Goal: Information Seeking & Learning: Learn about a topic

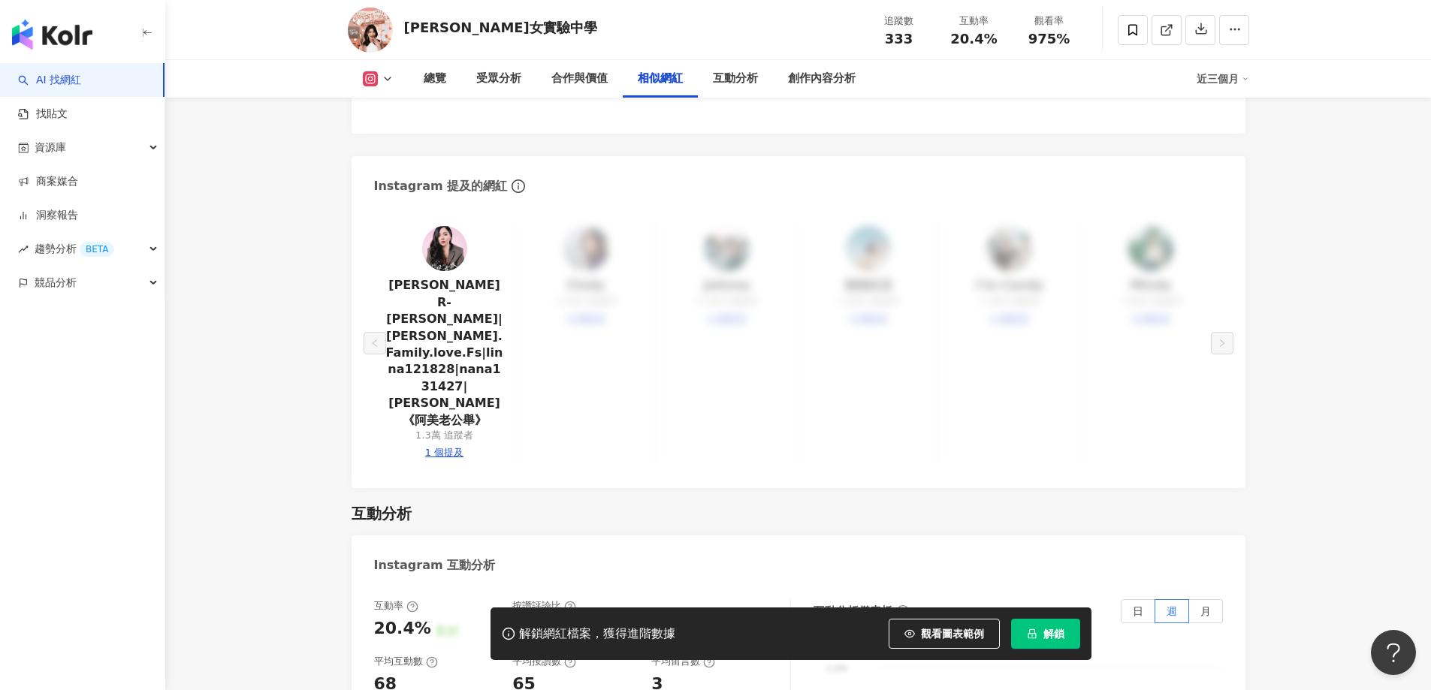
scroll to position [2855, 0]
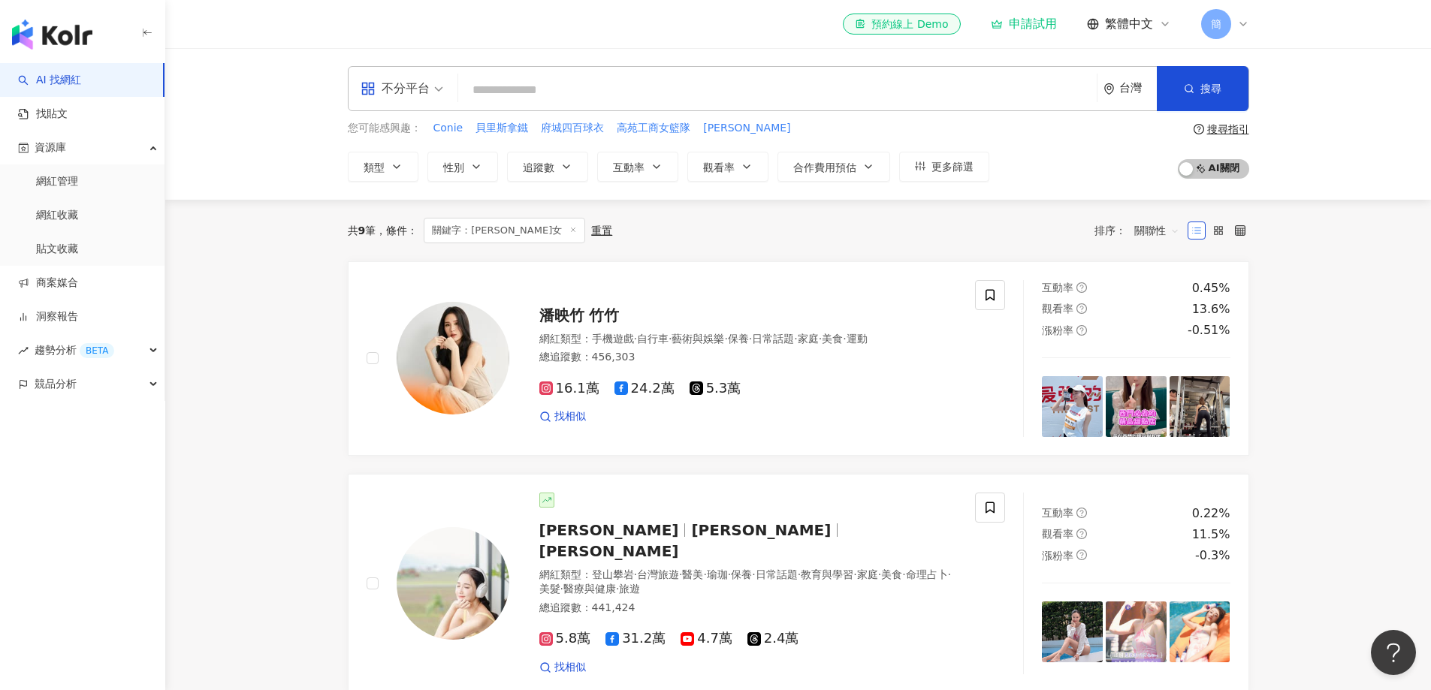
click at [550, 97] on input "search" at bounding box center [777, 90] width 627 height 29
click at [531, 93] on input "search" at bounding box center [777, 90] width 627 height 29
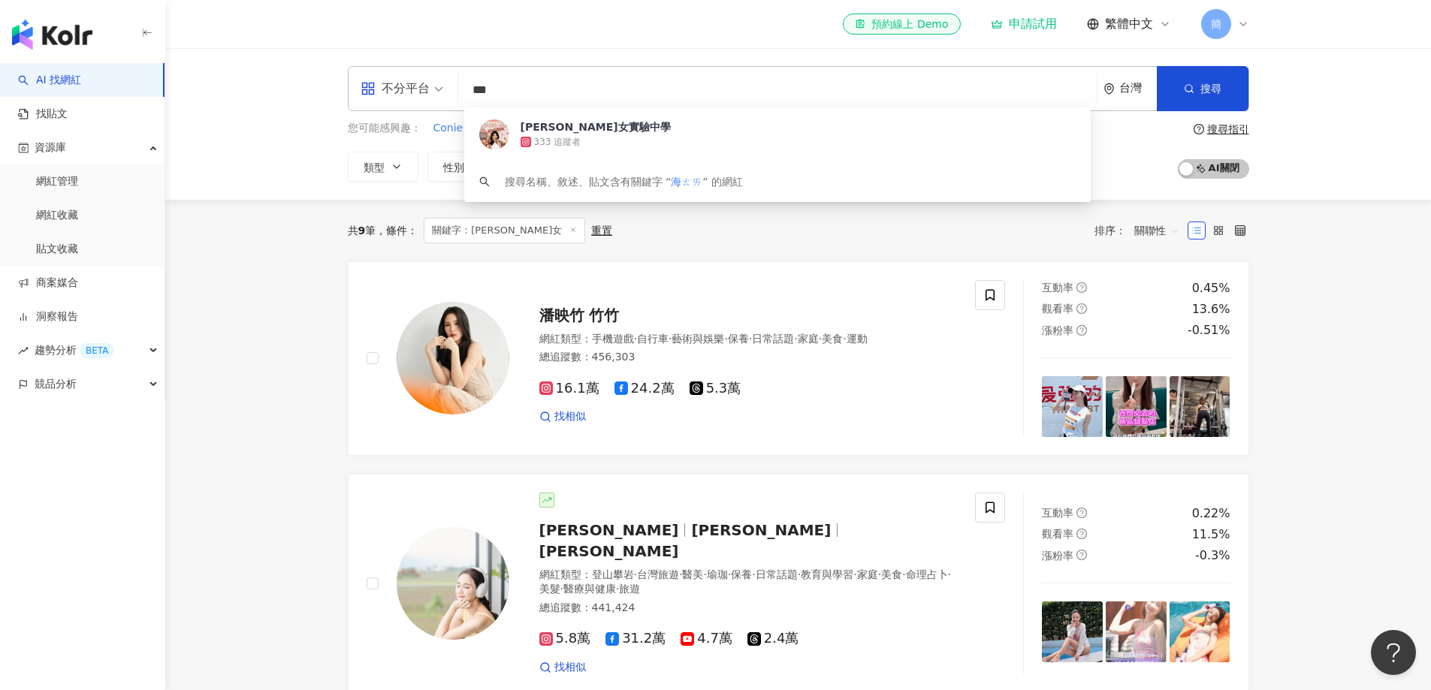
type input "**"
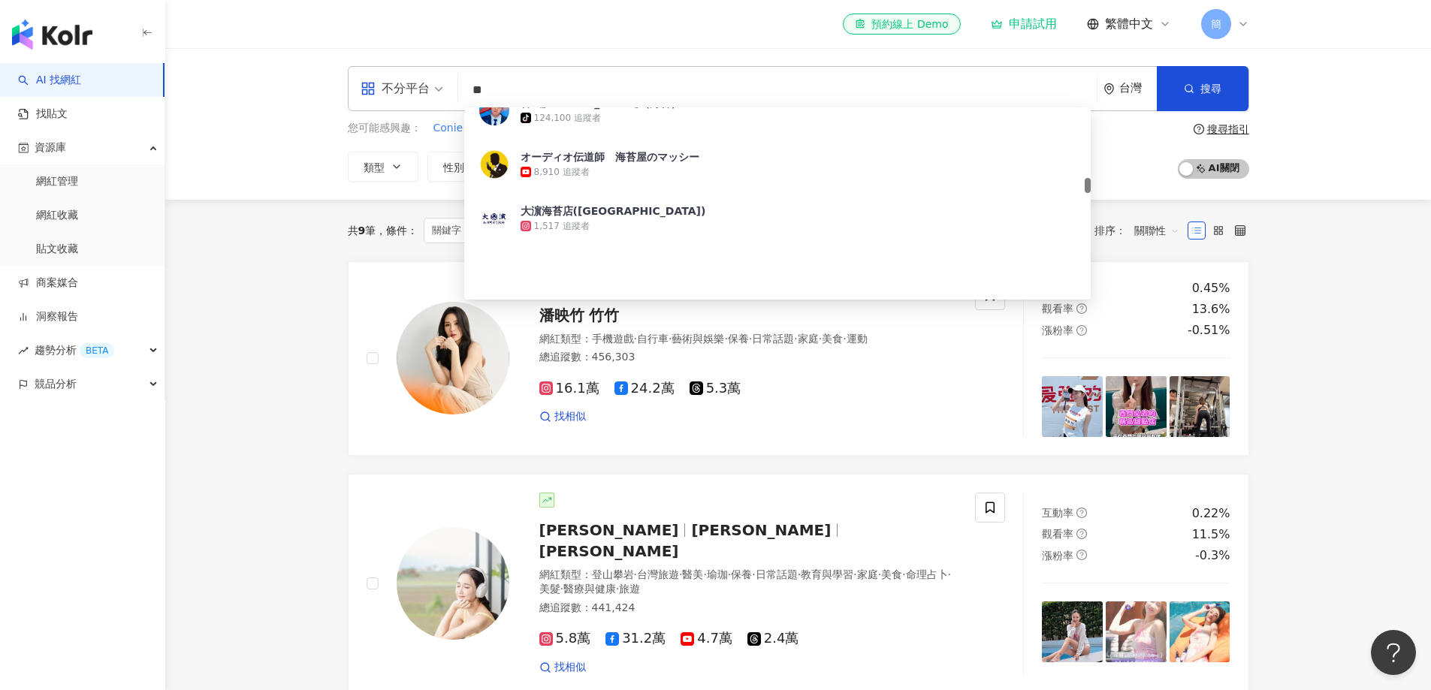
scroll to position [751, 0]
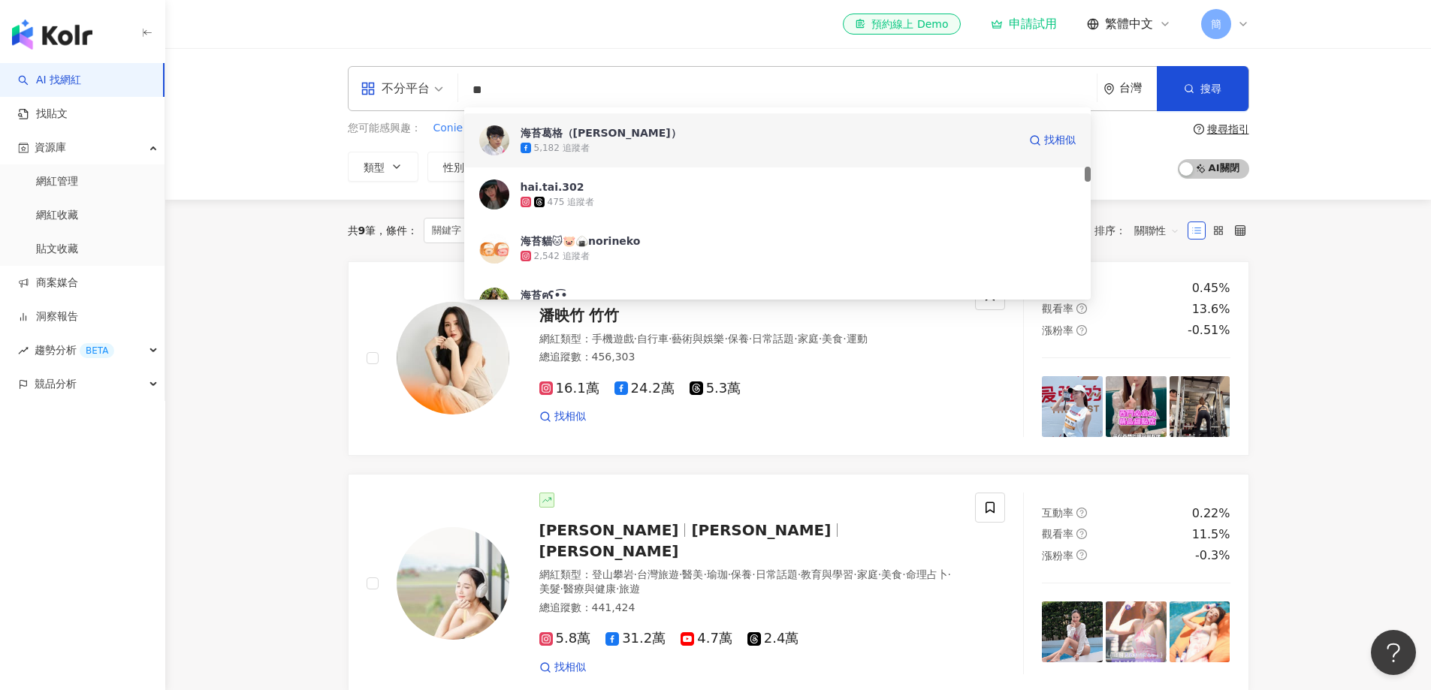
click at [602, 135] on div "海苔葛格（[PERSON_NAME]）" at bounding box center [601, 132] width 161 height 15
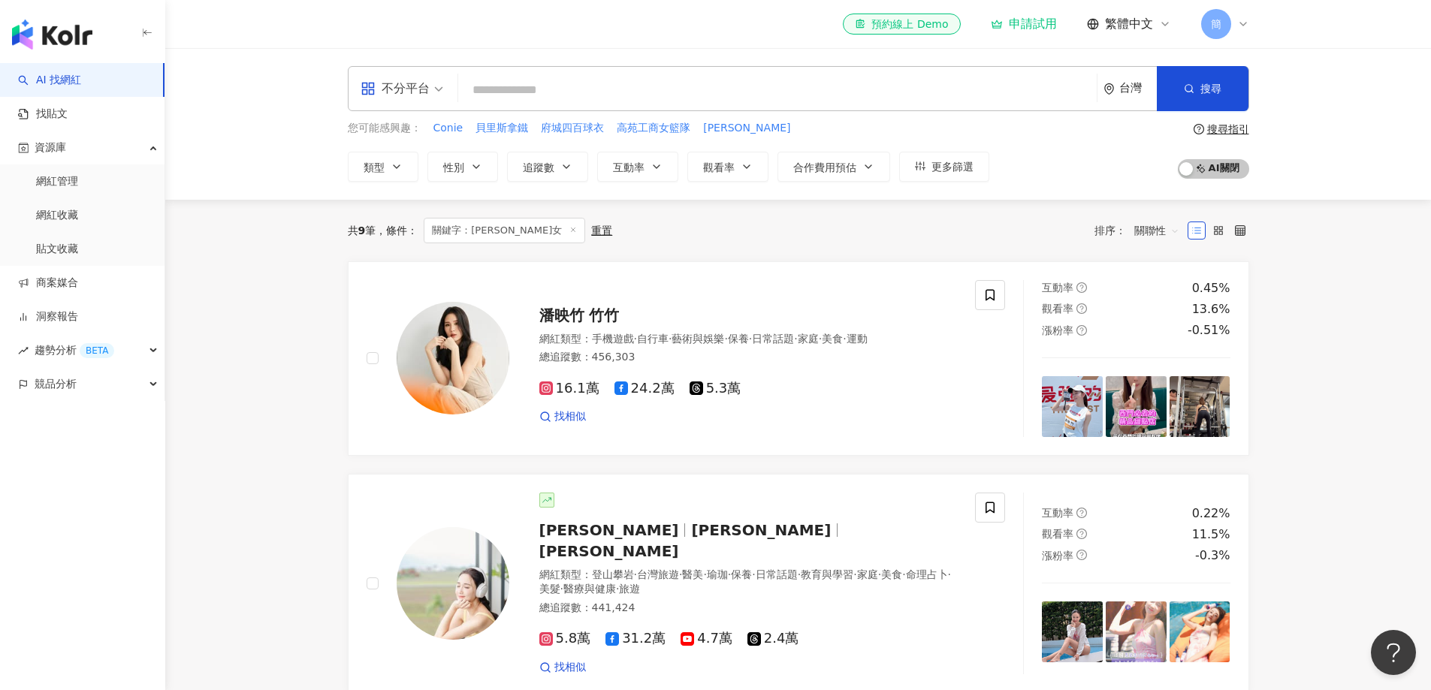
click at [555, 98] on input "search" at bounding box center [777, 90] width 627 height 29
click at [569, 228] on icon at bounding box center [573, 230] width 8 height 8
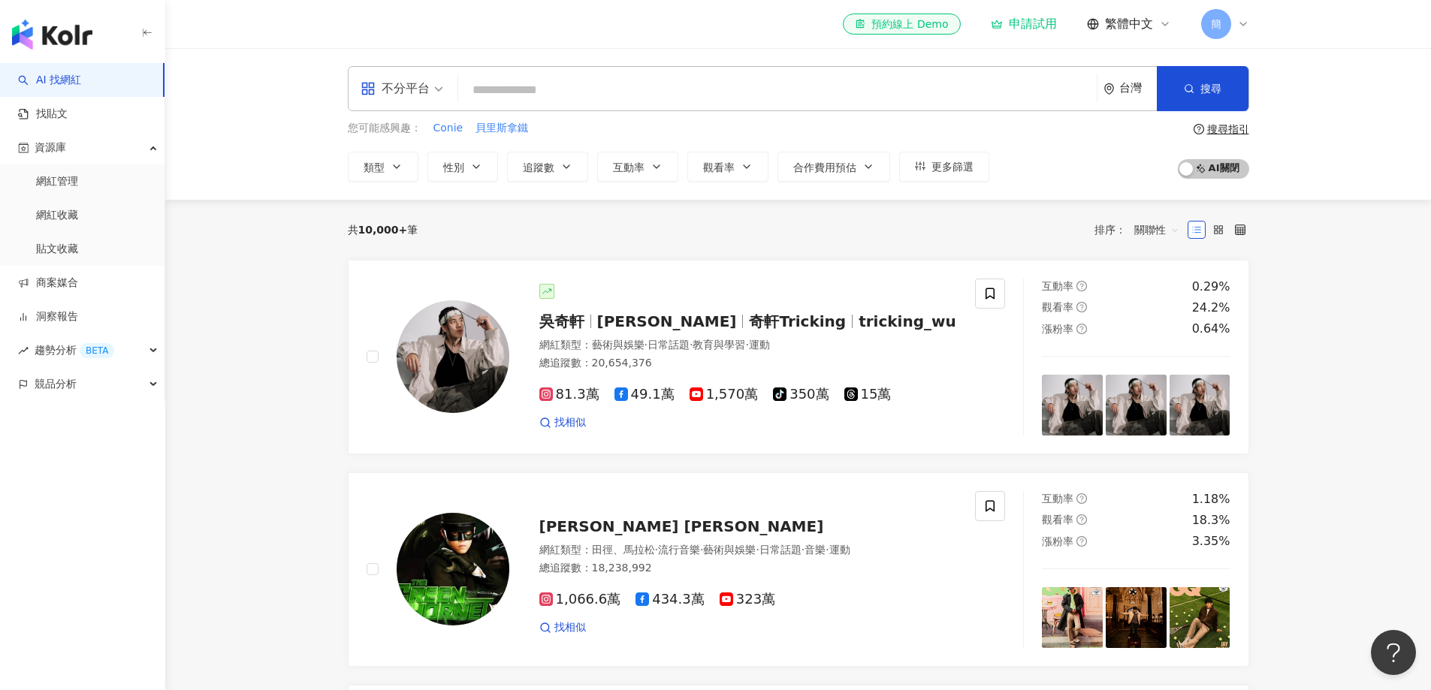
click at [523, 85] on input "search" at bounding box center [777, 90] width 627 height 29
click at [71, 349] on span "趨勢分析 BETA" at bounding box center [75, 351] width 80 height 34
click at [90, 387] on link "Hashtag 排行" at bounding box center [70, 384] width 68 height 15
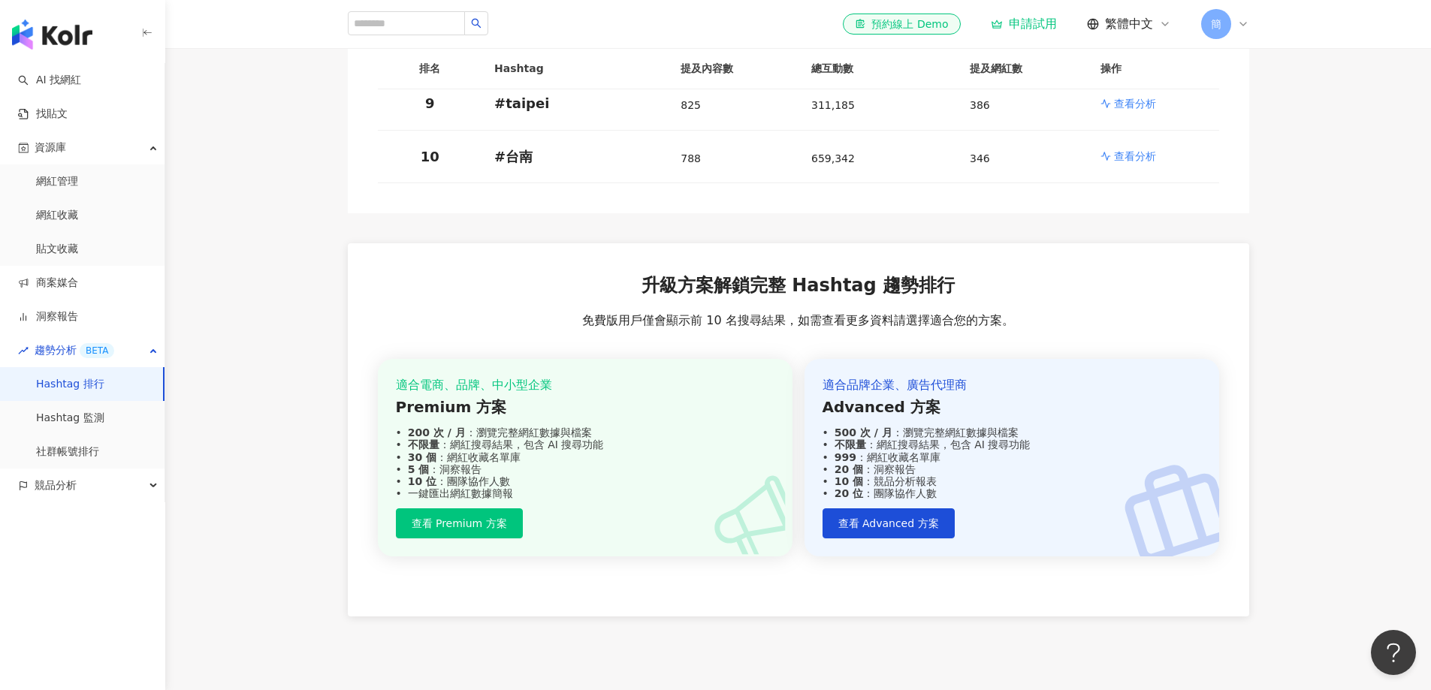
scroll to position [787, 0]
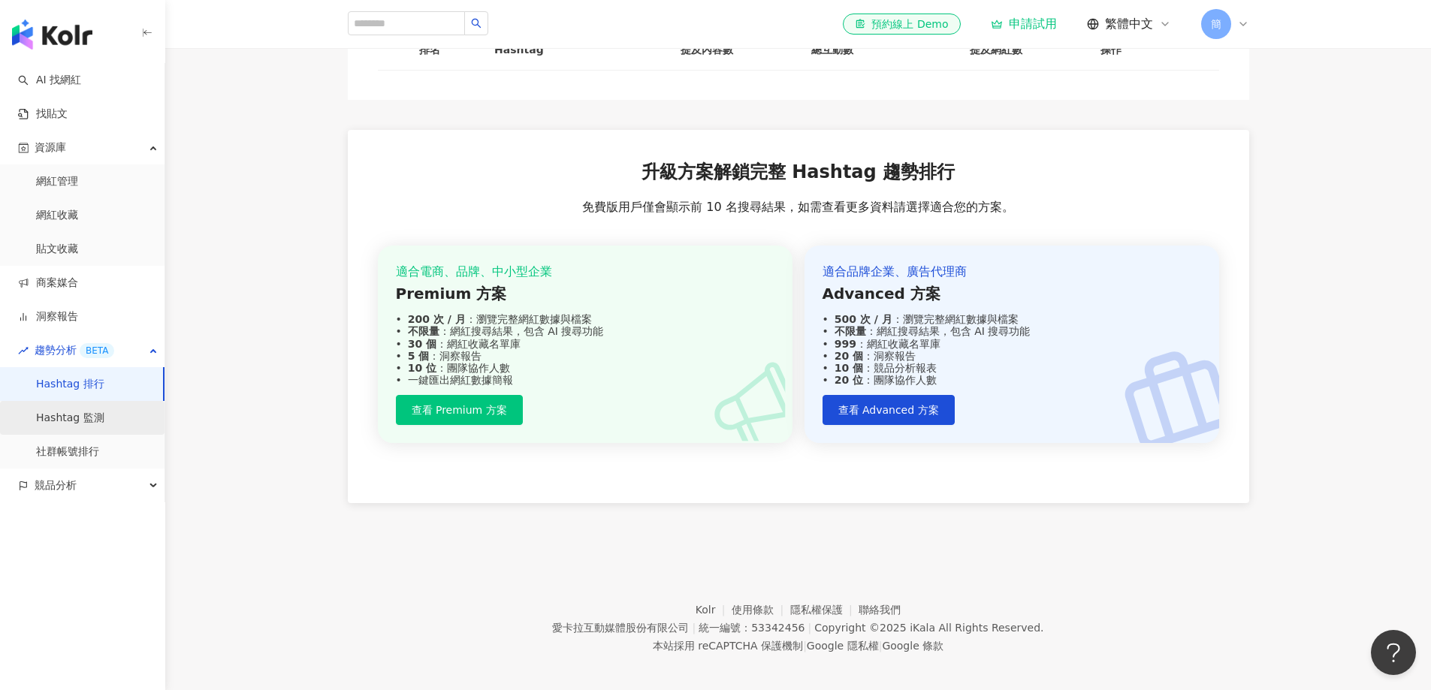
click at [88, 421] on link "Hashtag 監測" at bounding box center [70, 418] width 68 height 15
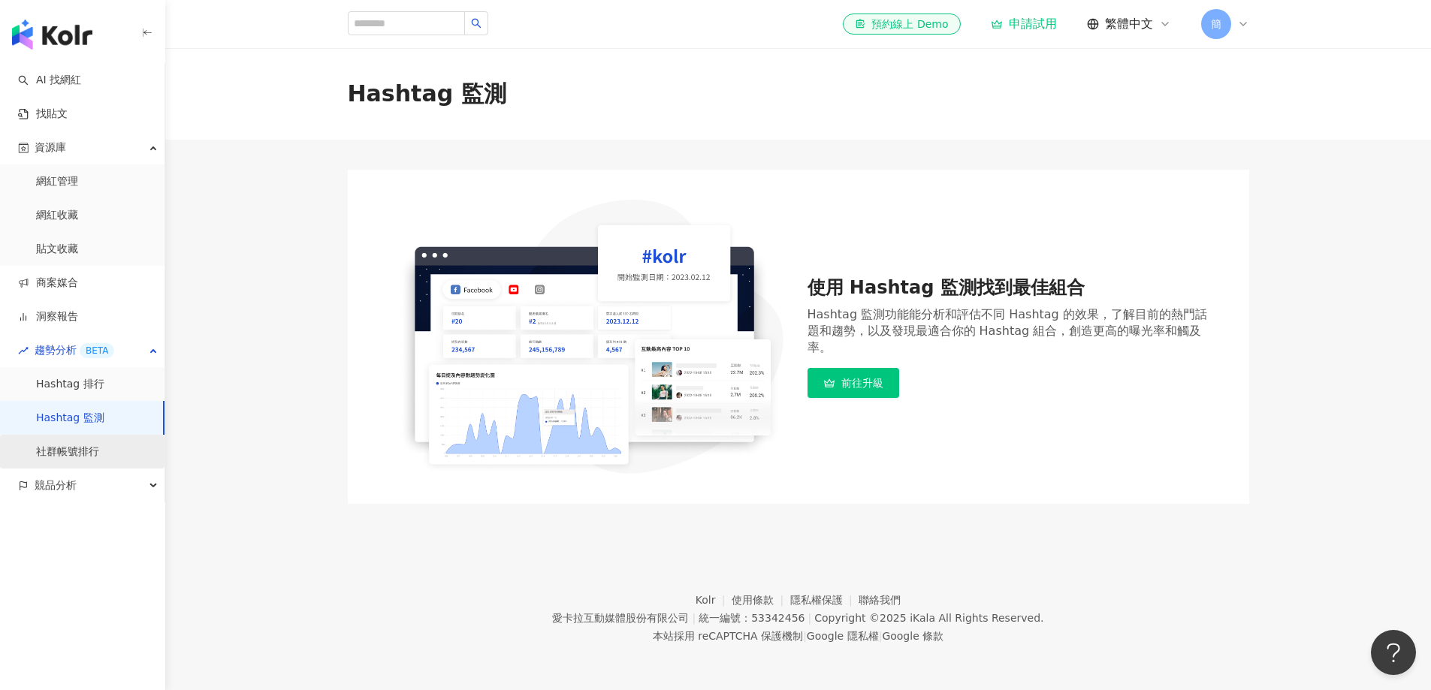
click at [71, 449] on link "社群帳號排行" at bounding box center [67, 452] width 63 height 15
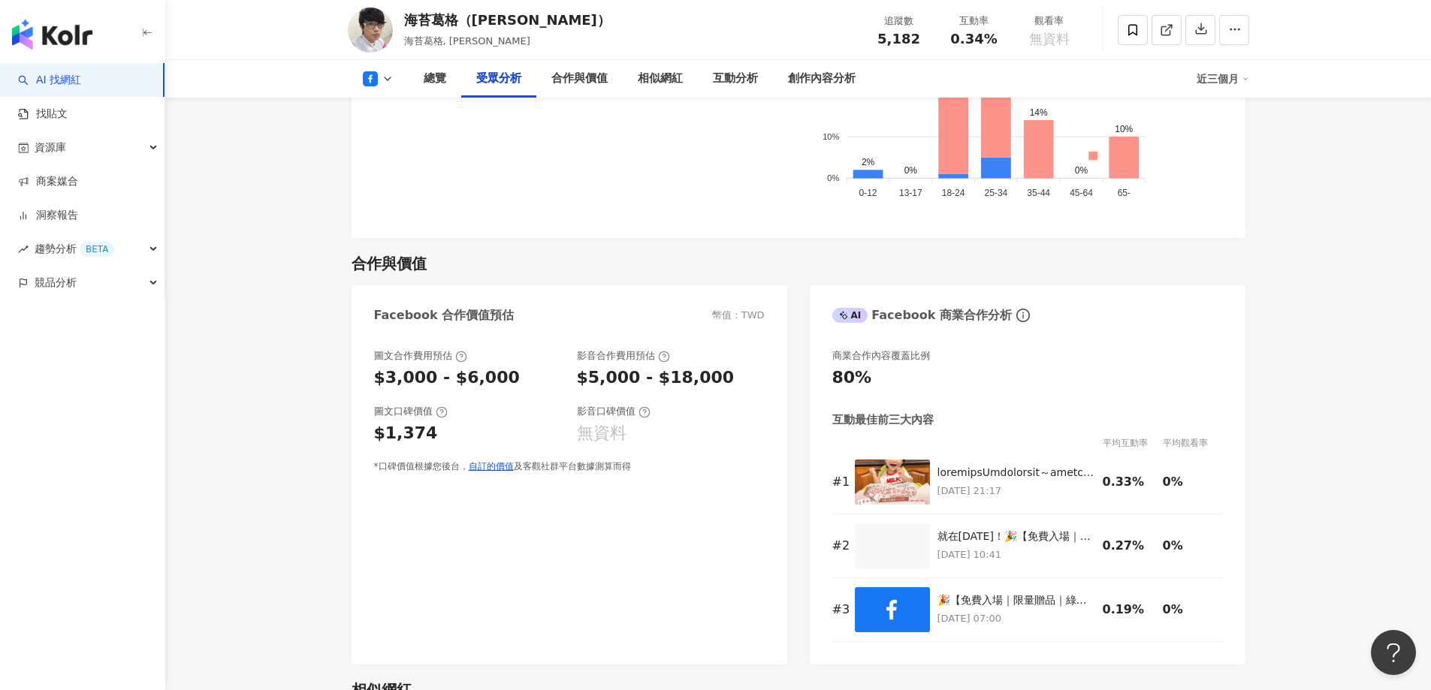
scroll to position [1578, 0]
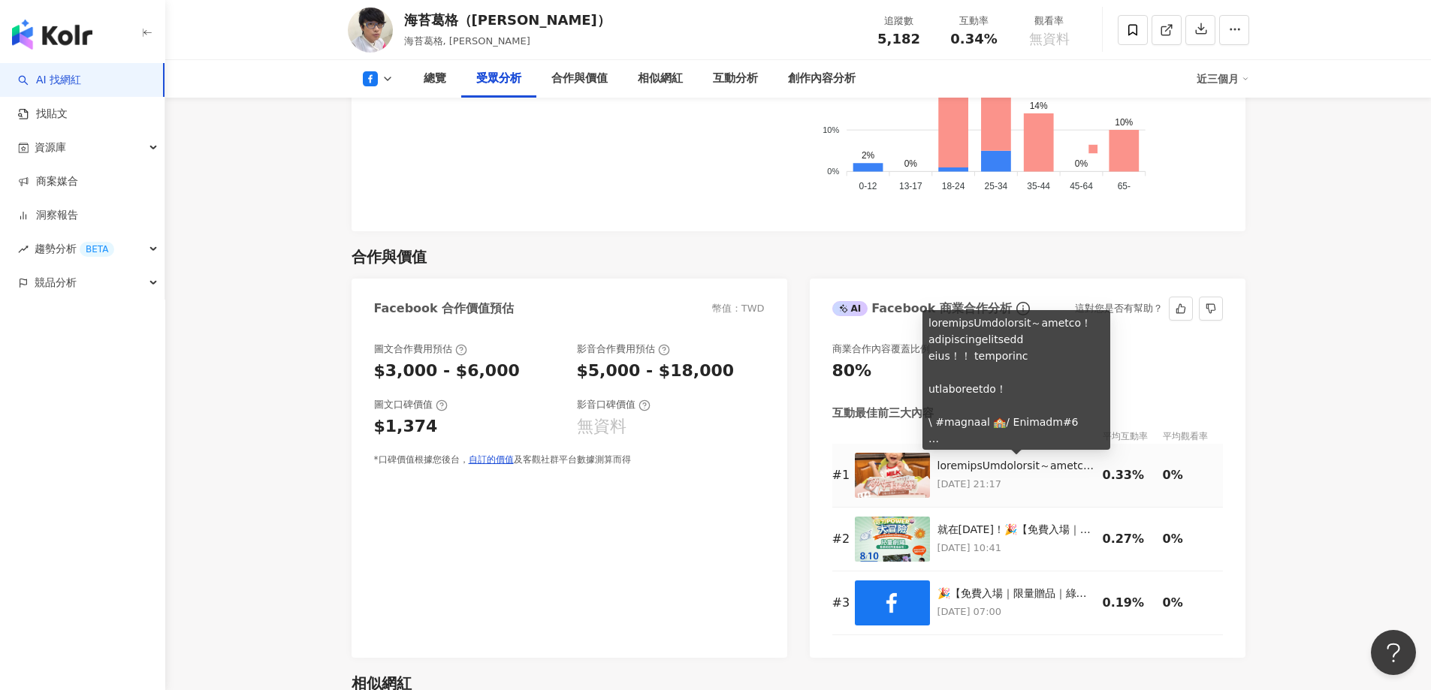
click at [1038, 469] on div at bounding box center [1017, 466] width 158 height 15
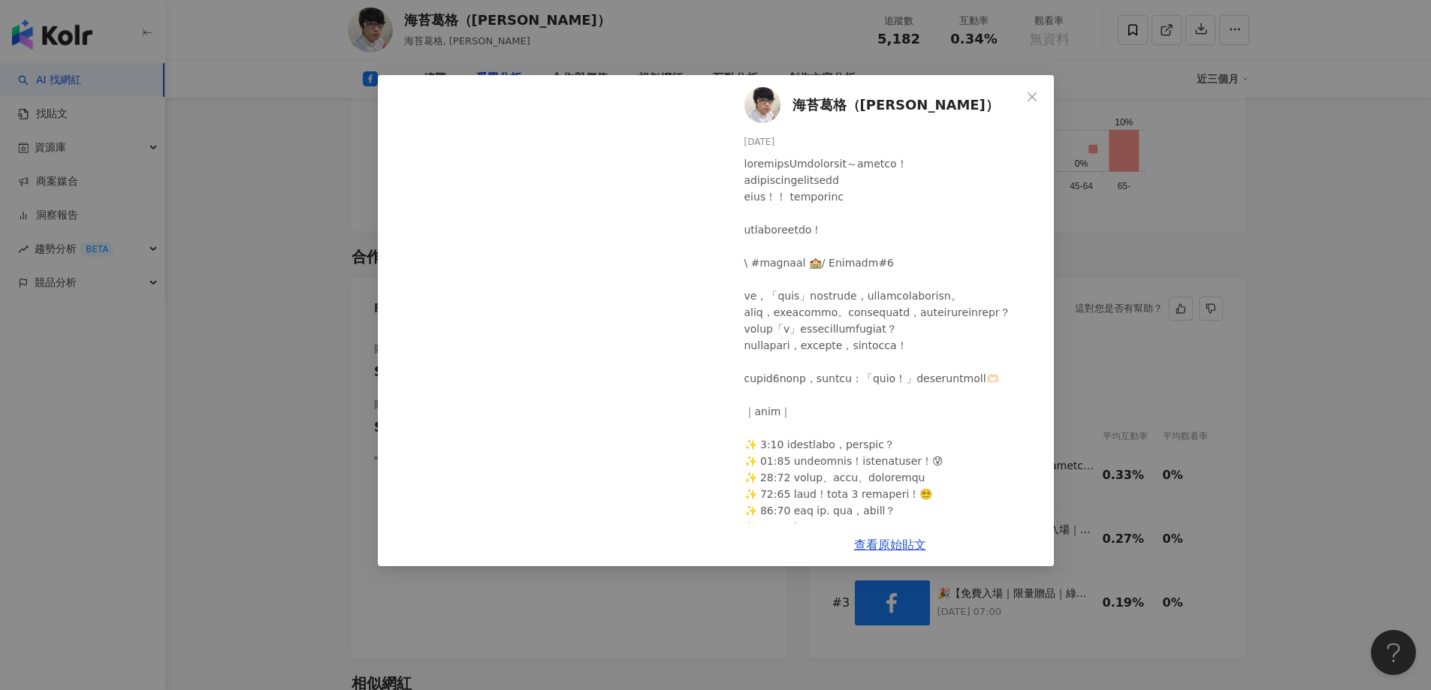
click at [1312, 394] on div "海苔葛格（[PERSON_NAME]） [DATE] 16 1 查看原始貼文" at bounding box center [715, 345] width 1431 height 690
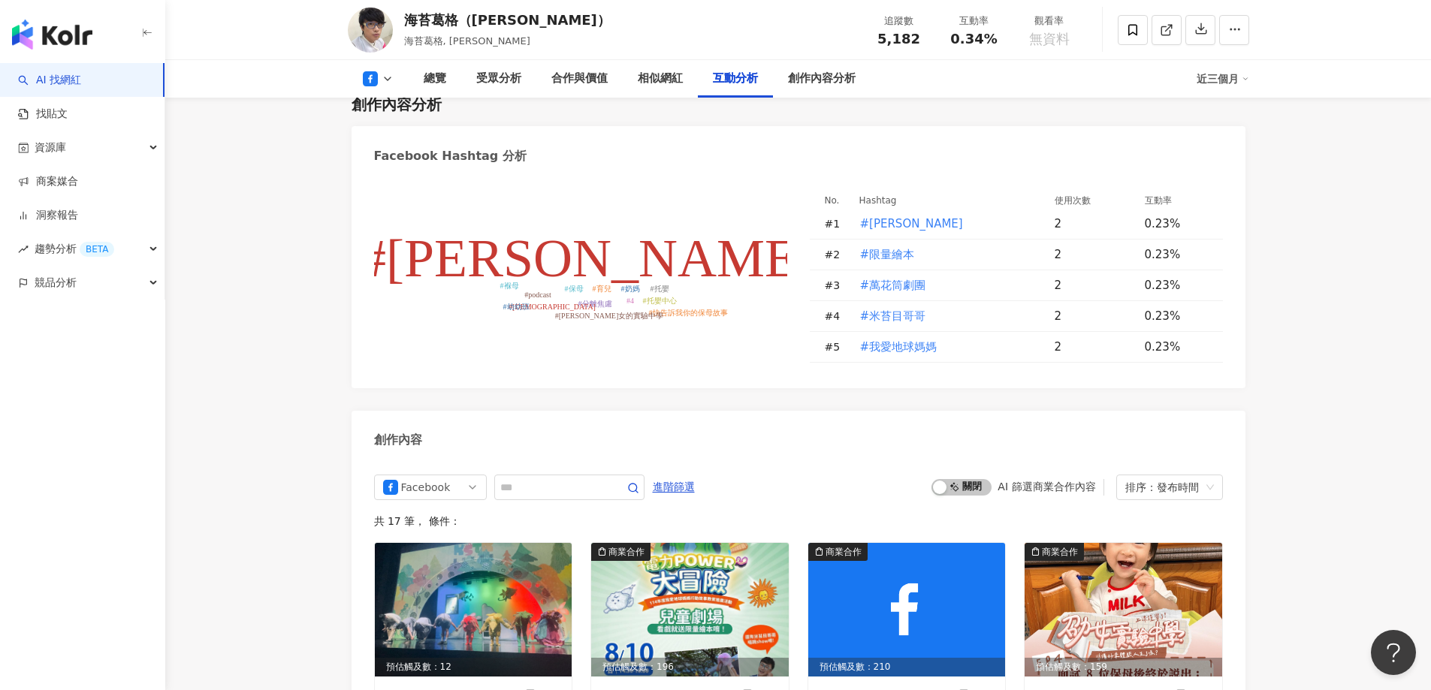
scroll to position [3606, 0]
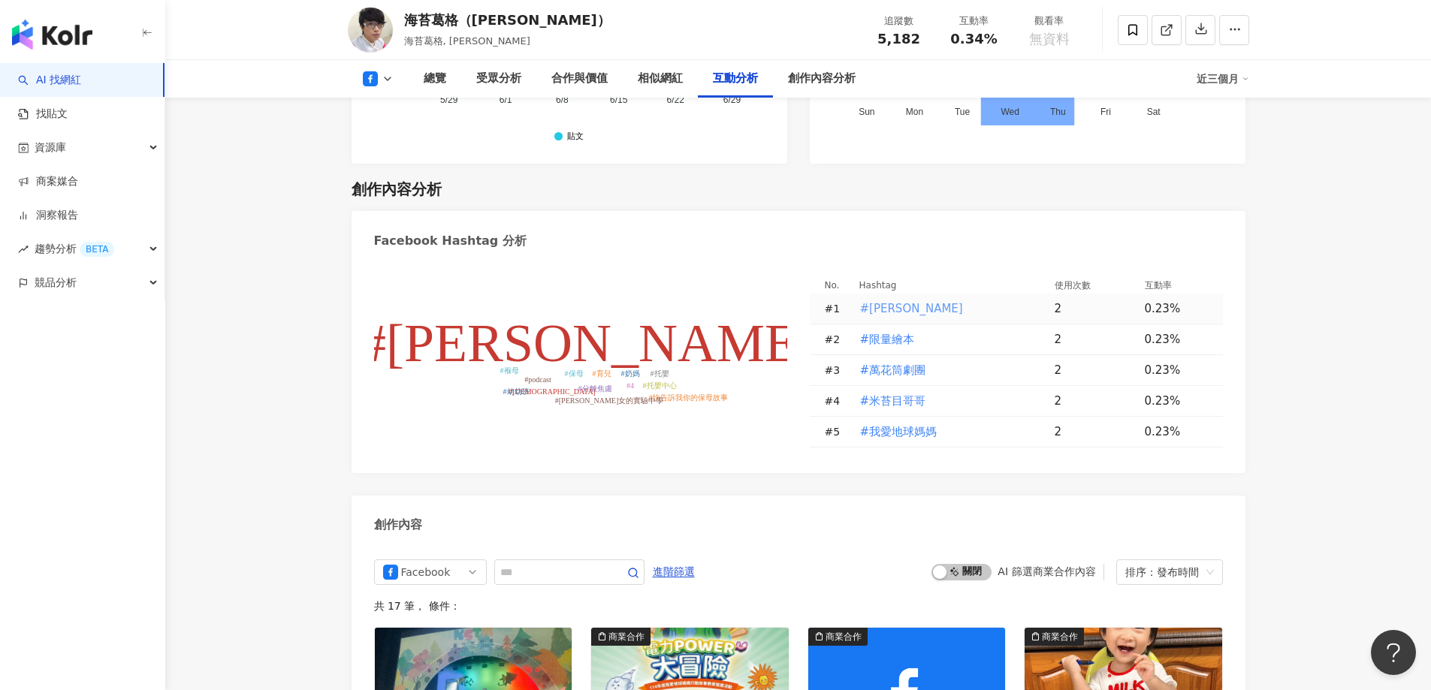
click at [887, 301] on span "#[PERSON_NAME]" at bounding box center [911, 309] width 103 height 17
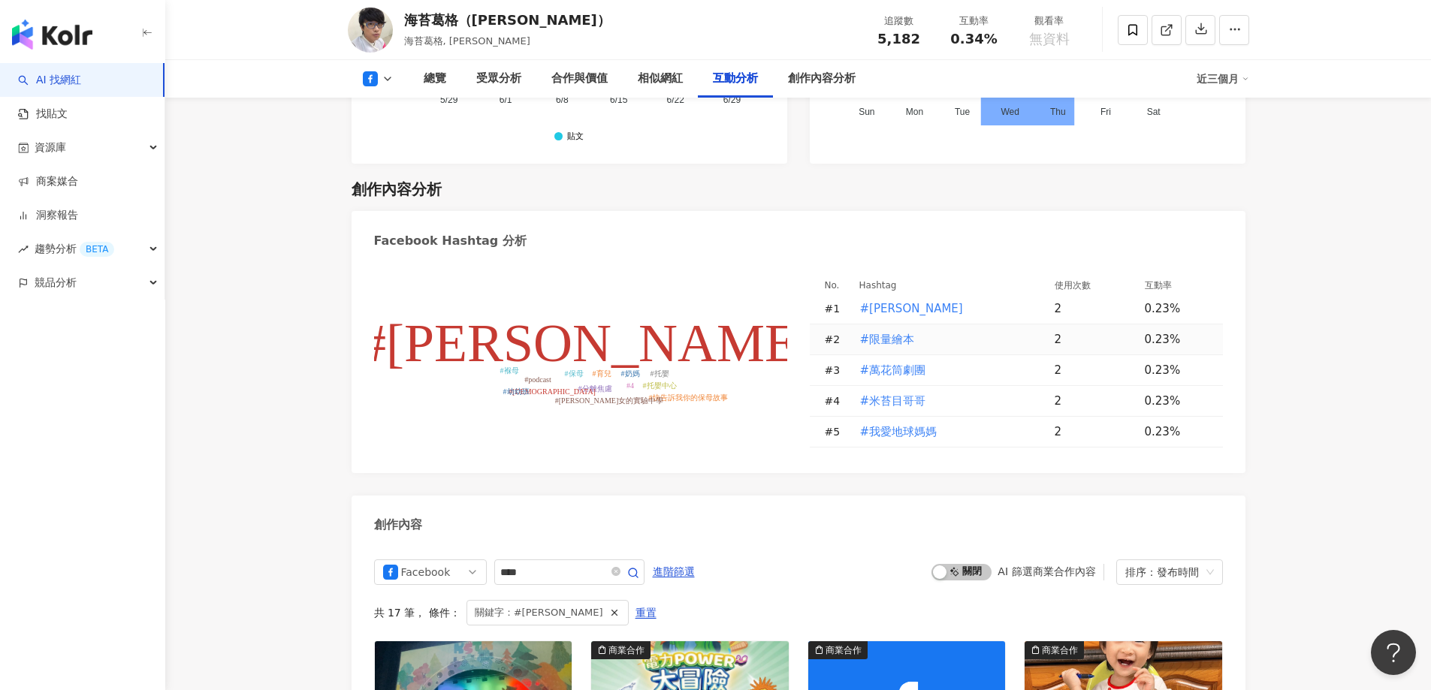
type input "****"
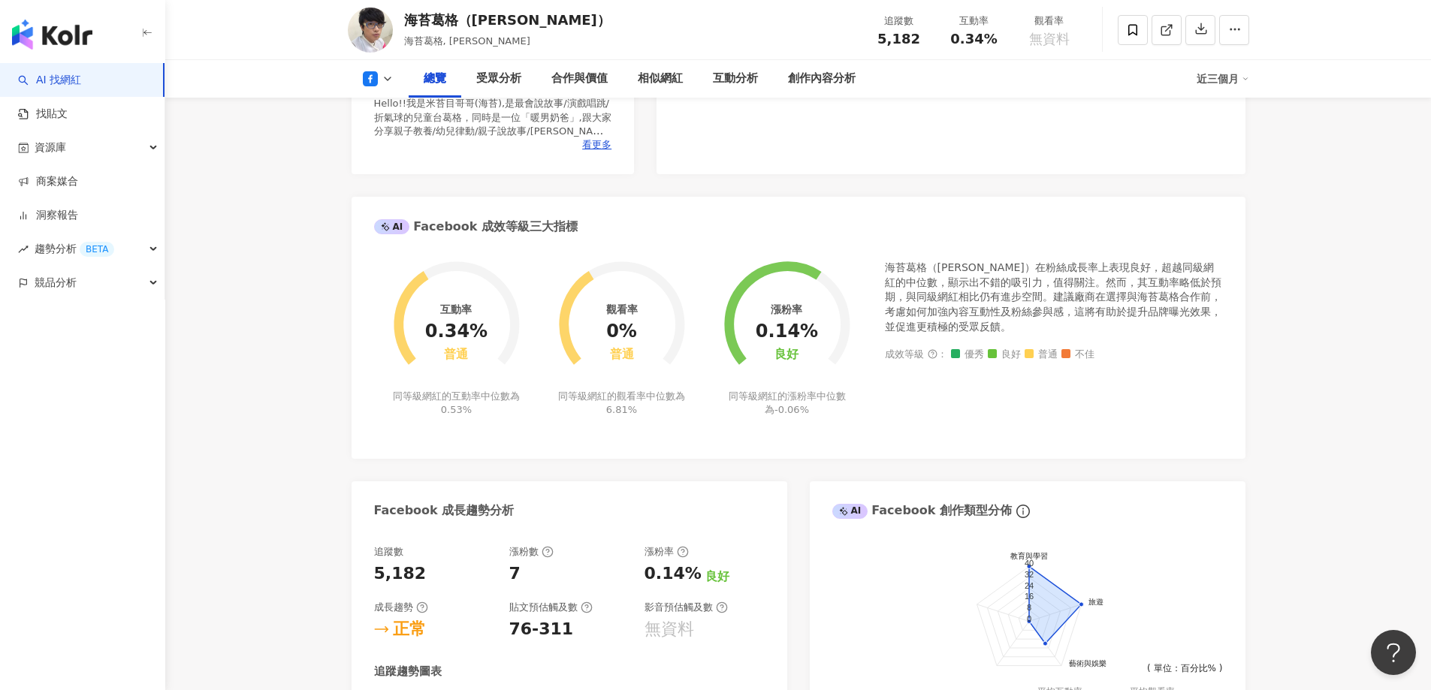
scroll to position [553, 0]
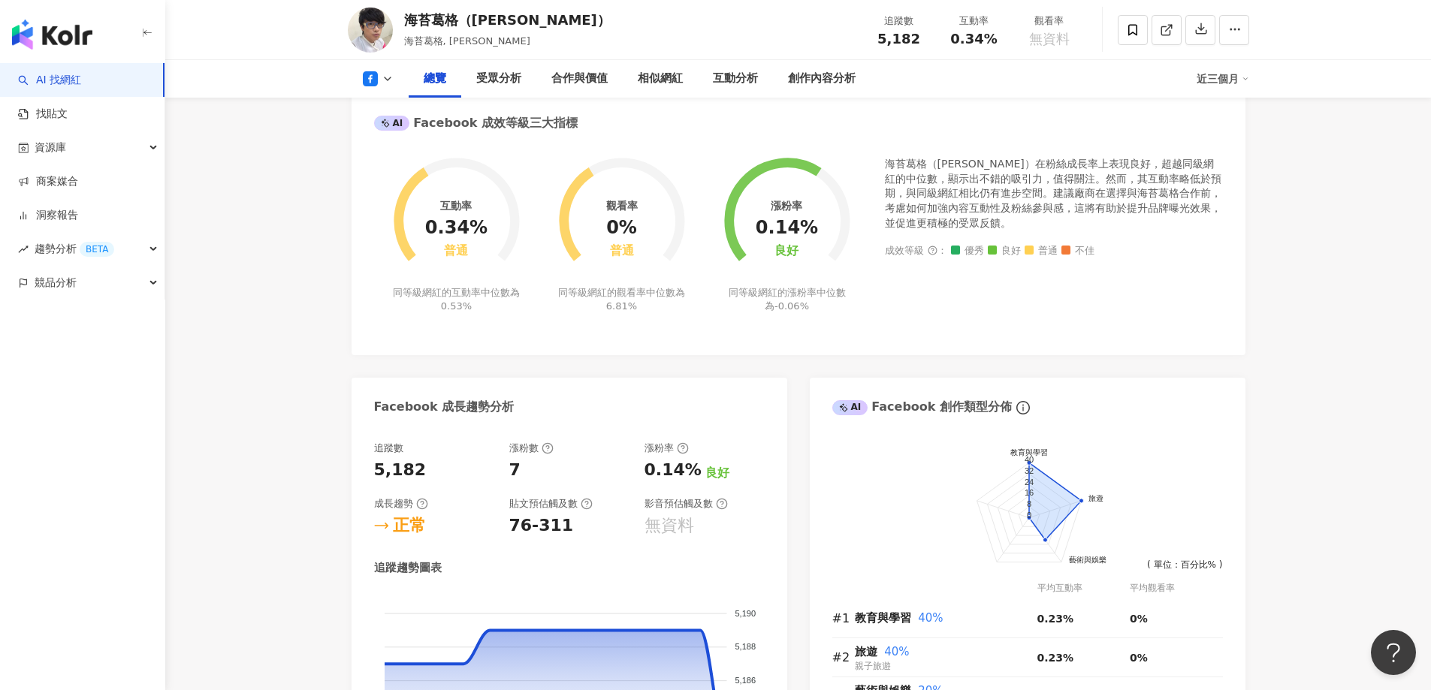
drag, startPoint x: 1343, startPoint y: 282, endPoint x: 1326, endPoint y: 277, distance: 17.9
